Goal: Task Accomplishment & Management: Use online tool/utility

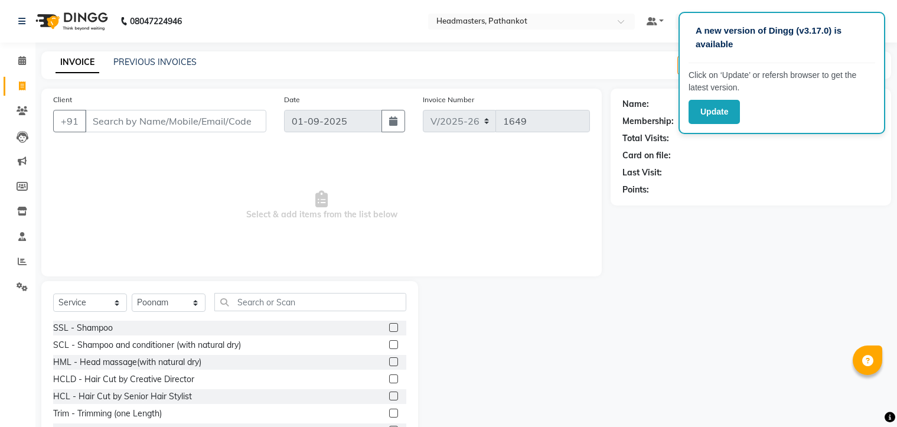
select select "service"
select select "66904"
click at [737, 112] on button "Update" at bounding box center [714, 112] width 51 height 24
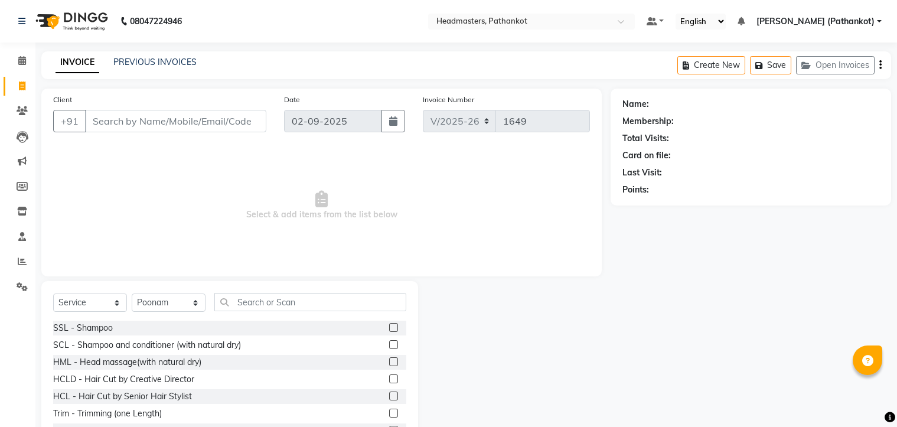
select select "service"
select select "66904"
